Goal: Task Accomplishment & Management: Complete application form

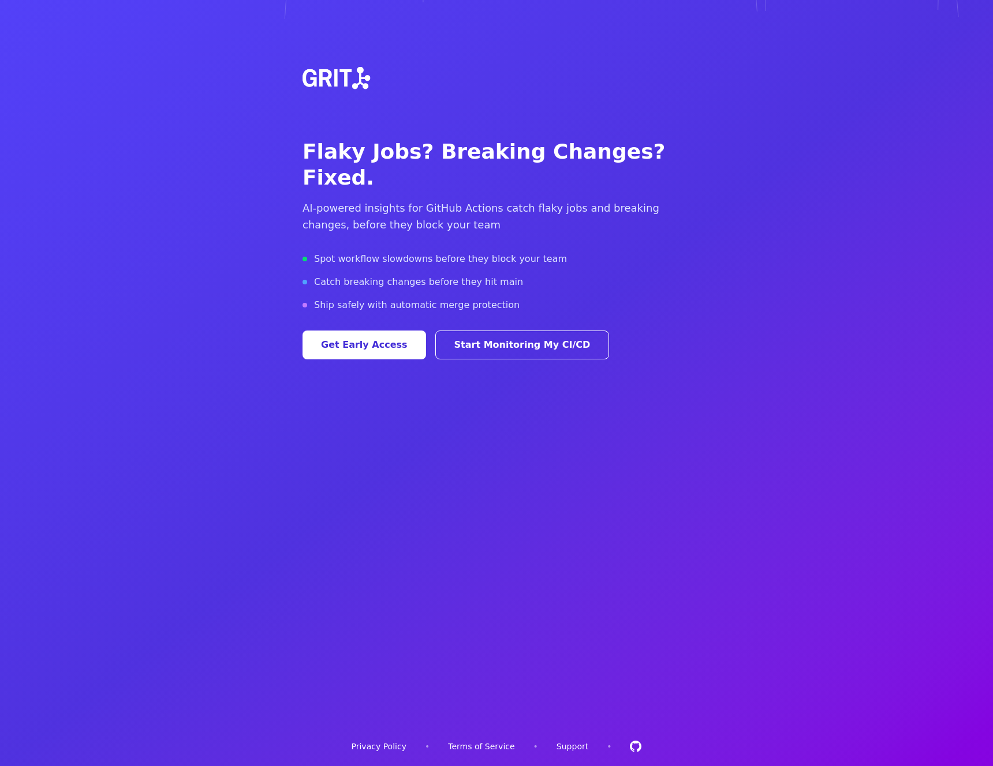
click at [374, 331] on button "Get Early Access" at bounding box center [363, 345] width 123 height 29
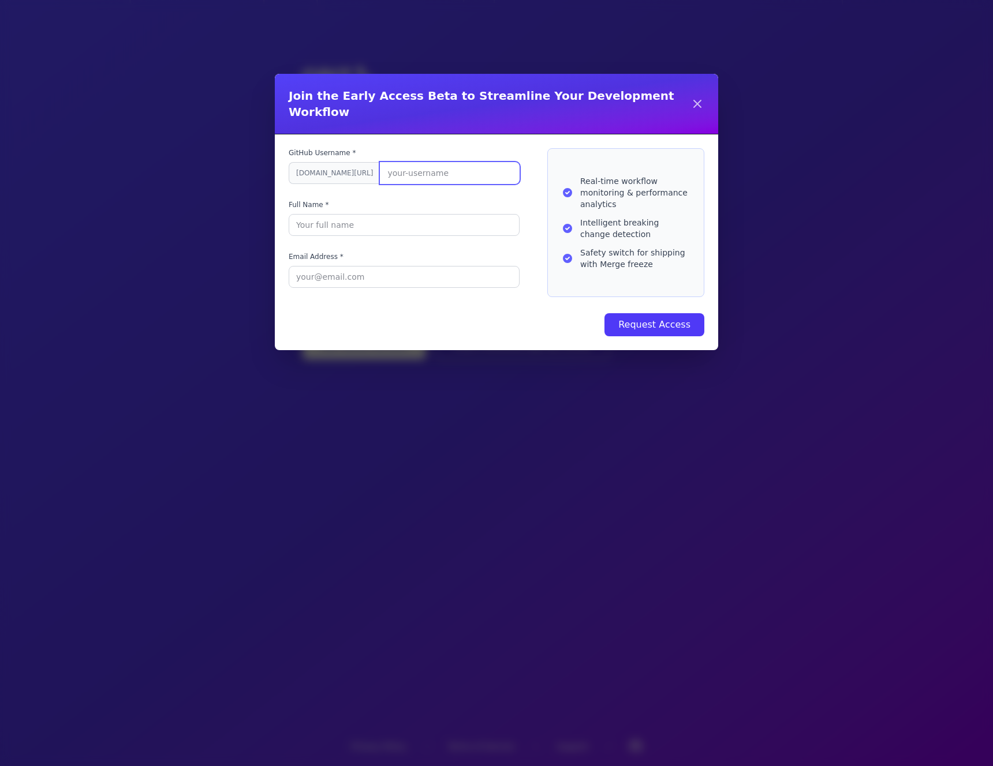
click at [380, 167] on input "GitHub Username *" at bounding box center [450, 173] width 140 height 22
click at [399, 148] on label "GitHub Username *" at bounding box center [404, 152] width 231 height 9
click at [399, 162] on input "curiola" at bounding box center [450, 173] width 140 height 22
click at [296, 186] on p "GitHub user not found" at bounding box center [404, 190] width 231 height 9
click at [392, 162] on input "curiola" at bounding box center [450, 173] width 140 height 22
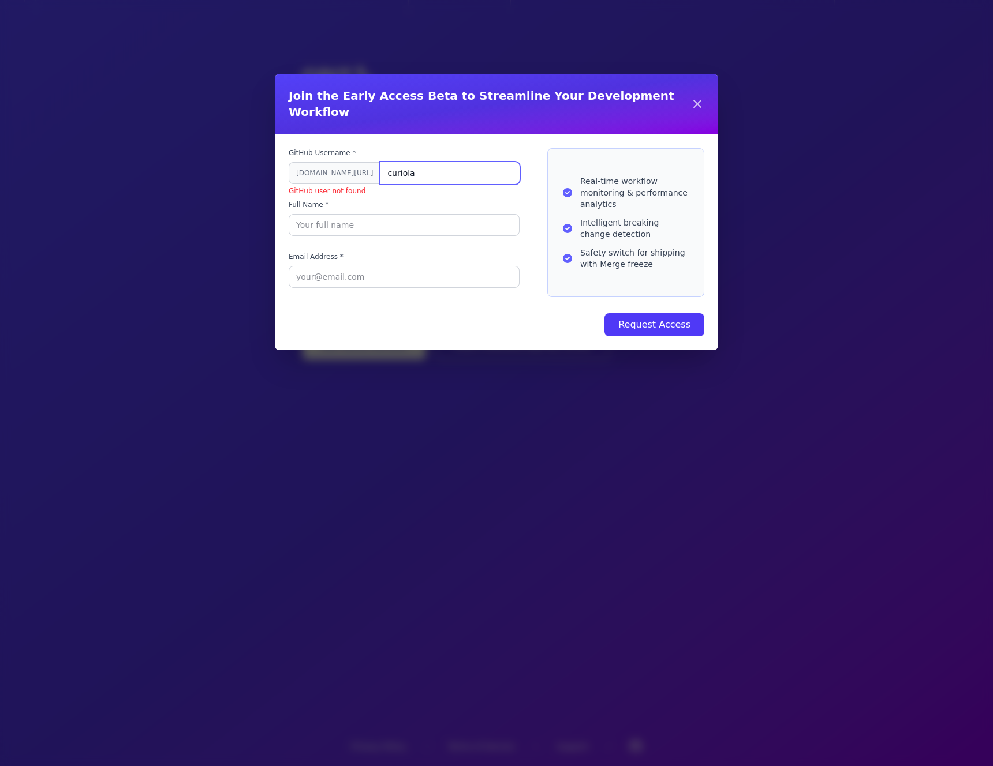
paste input "17twenty"
type input "17twenty"
click at [369, 148] on label "GitHub Username *" at bounding box center [404, 152] width 231 height 9
click at [380, 162] on input "17twenty" at bounding box center [450, 173] width 140 height 22
type input "[PERSON_NAME]"
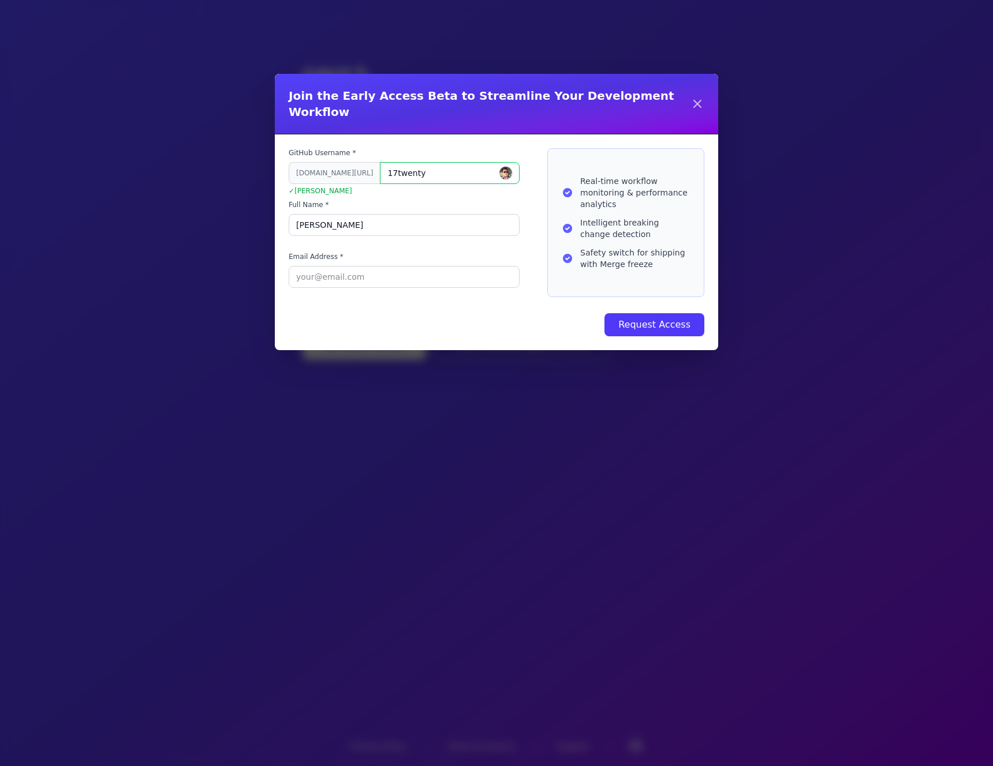
click at [281, 210] on form "GitHub Username * [DOMAIN_NAME][URL] 17twenty ✓ [PERSON_NAME] Full Name * [PERS…" at bounding box center [496, 242] width 443 height 216
click at [312, 266] on input "Email Address *" at bounding box center [404, 277] width 231 height 22
